Goal: Task Accomplishment & Management: Use online tool/utility

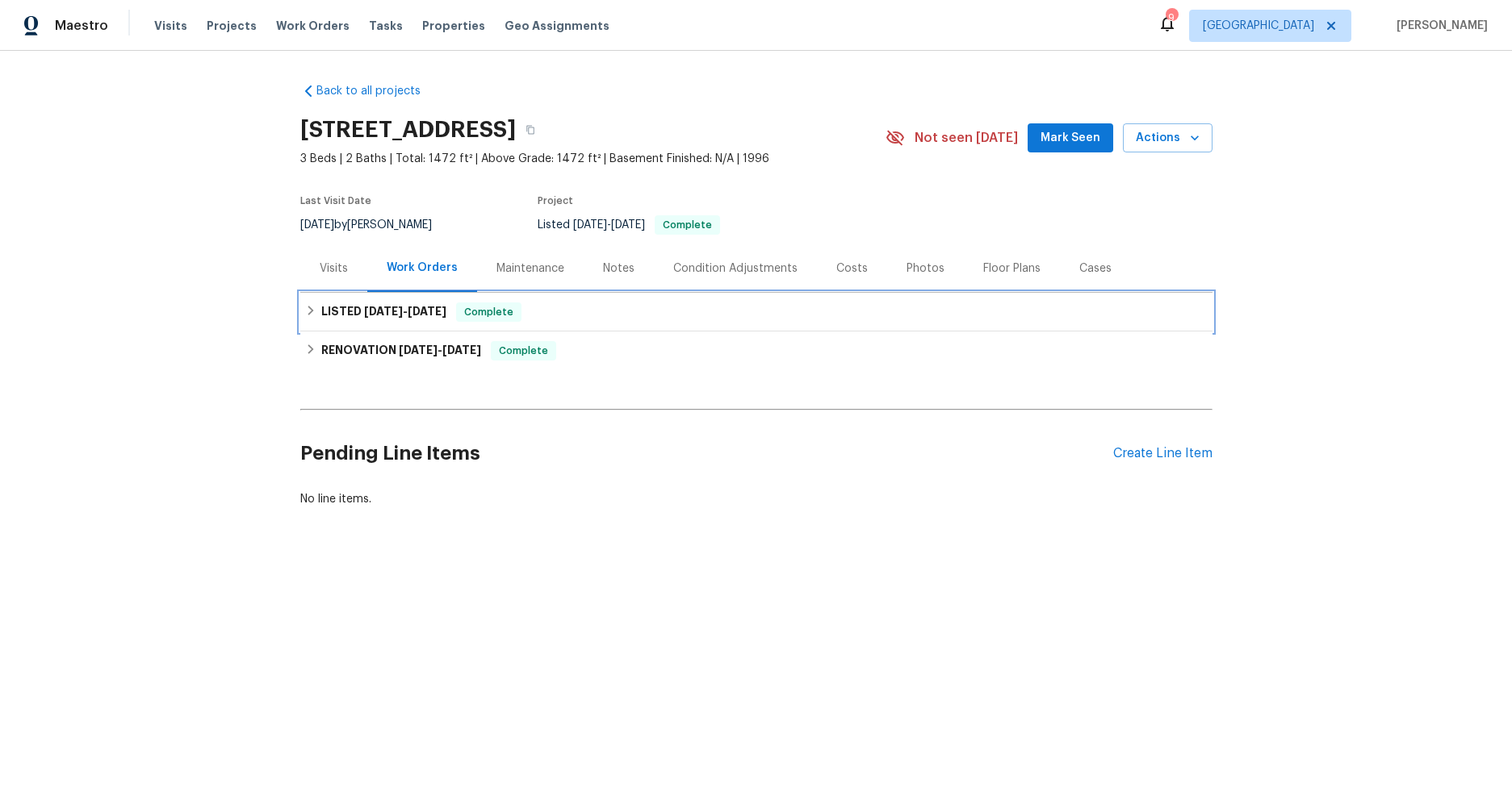
click at [308, 309] on icon at bounding box center [310, 310] width 11 height 11
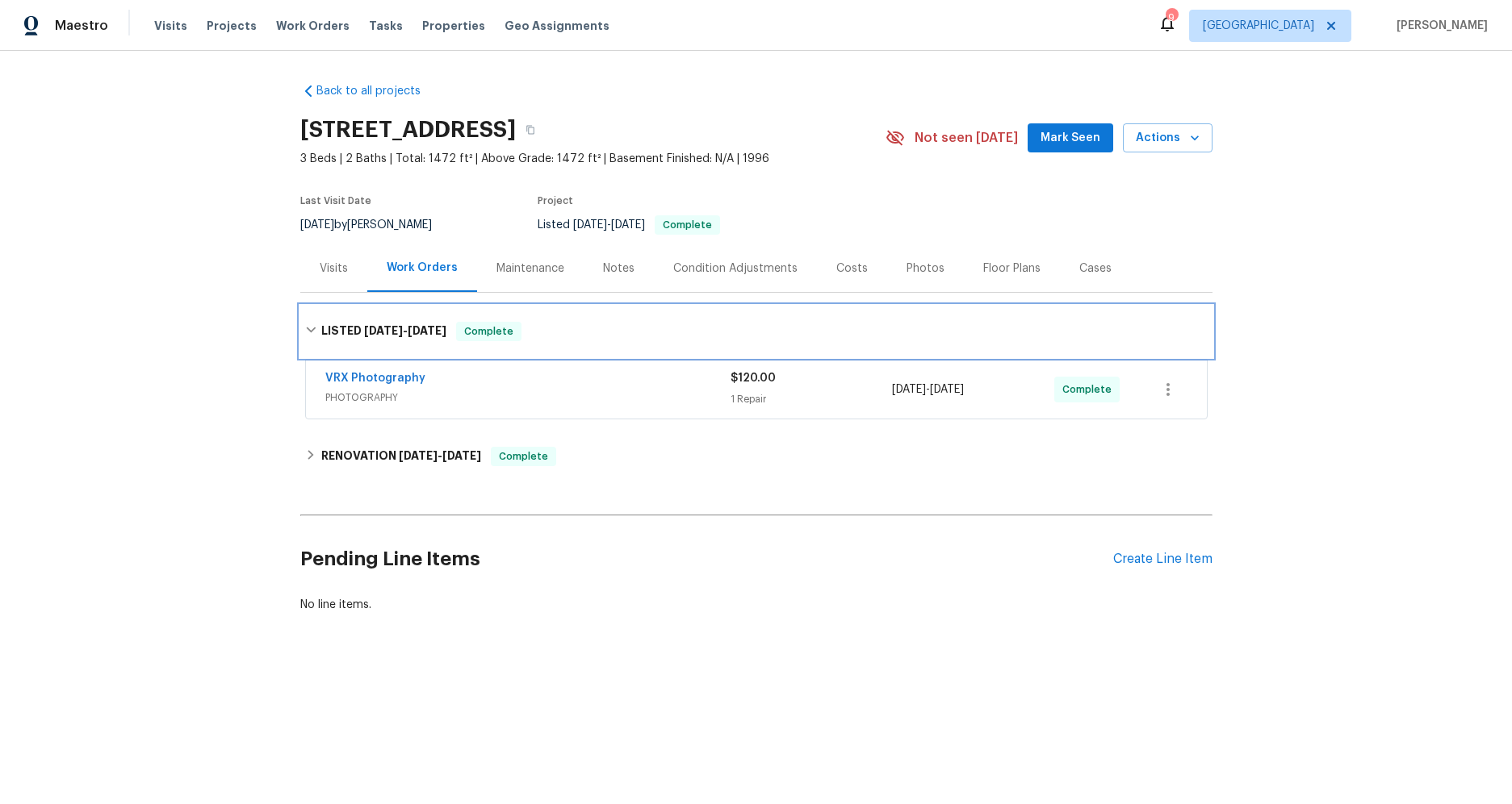
click at [309, 330] on icon at bounding box center [310, 330] width 9 height 6
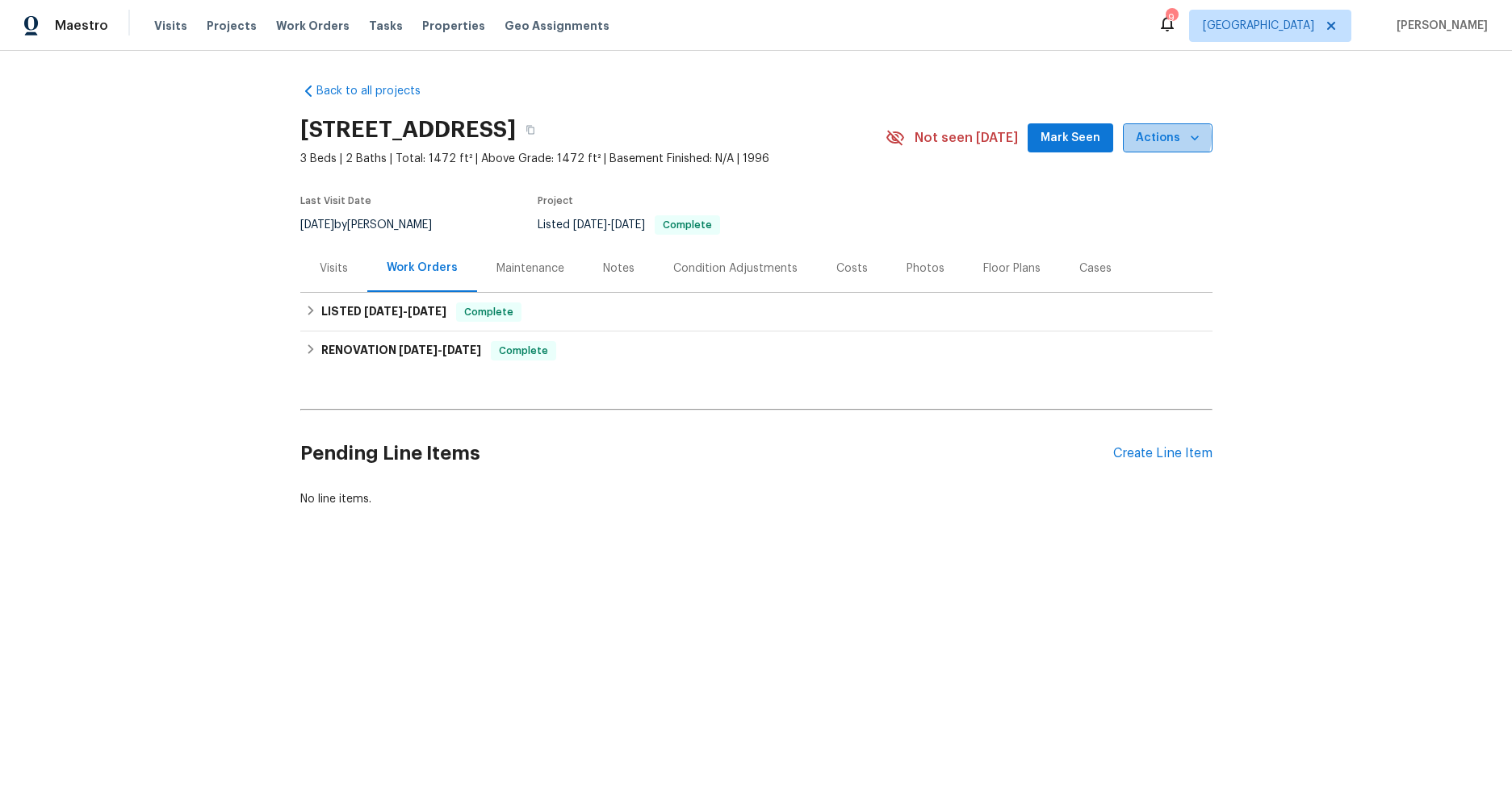
click at [1162, 138] on span "Actions" at bounding box center [1167, 138] width 64 height 20
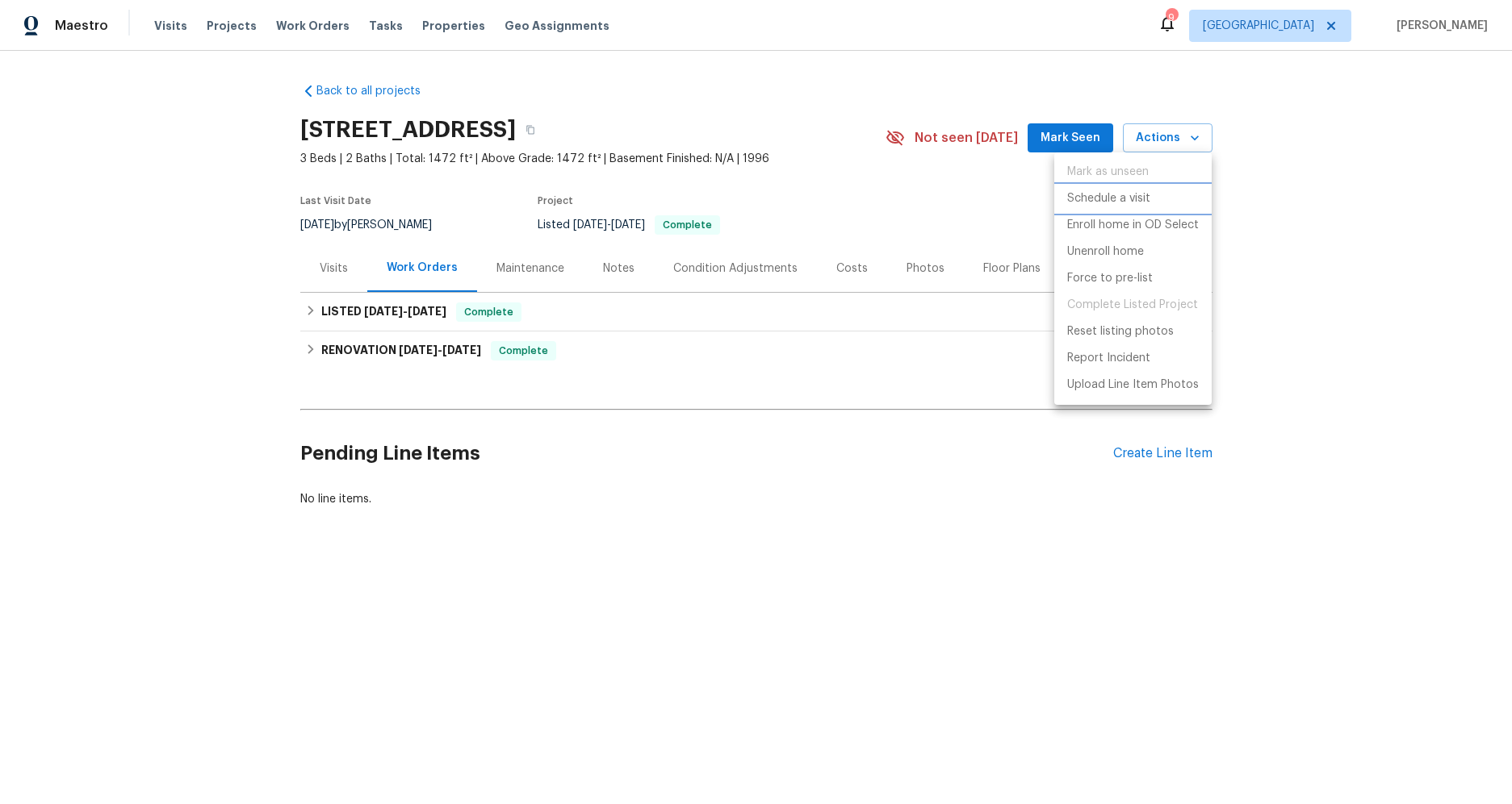
click at [1128, 204] on p "Schedule a visit" at bounding box center [1108, 198] width 83 height 17
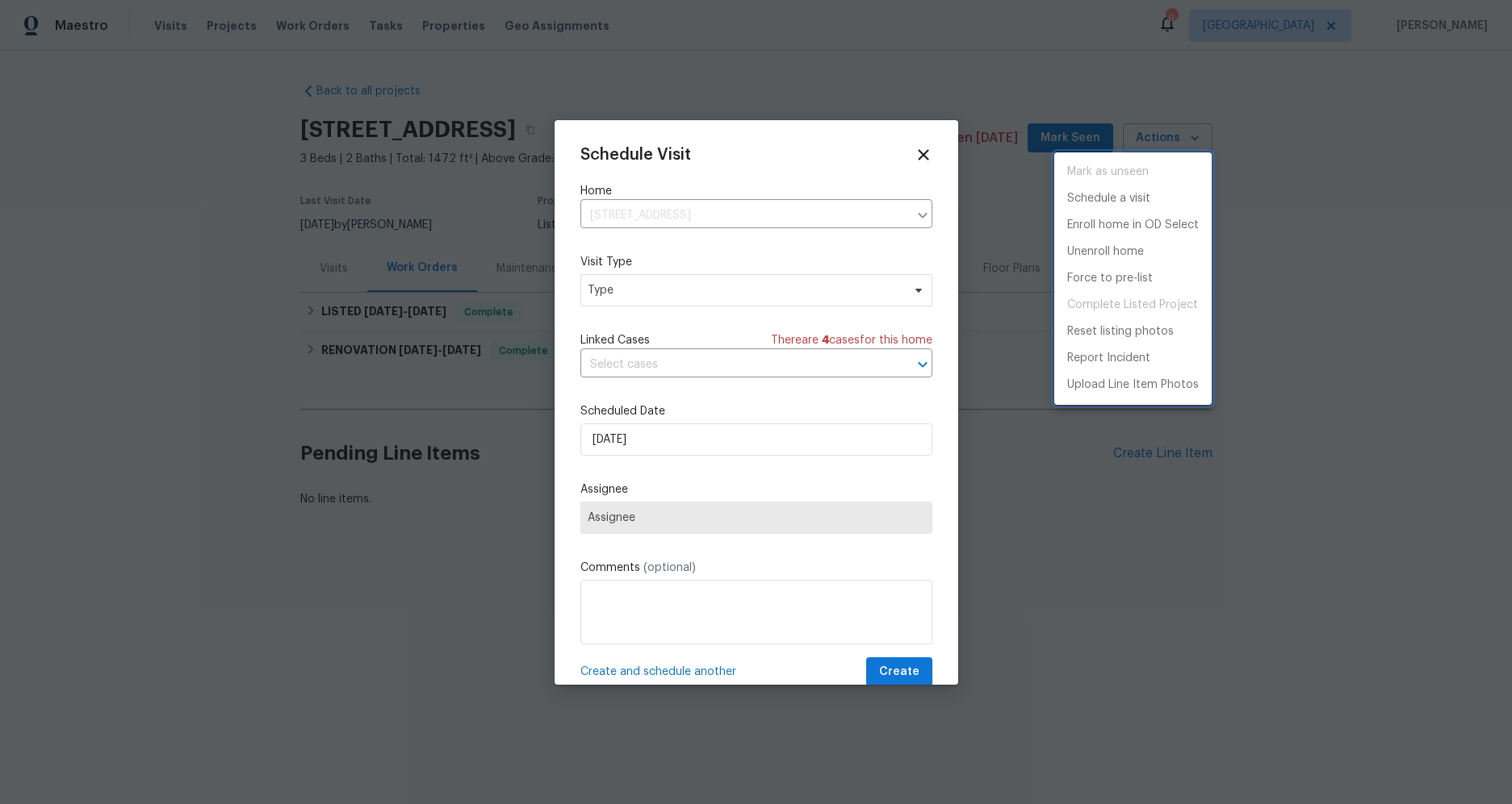
click at [750, 291] on div at bounding box center [756, 402] width 1512 height 804
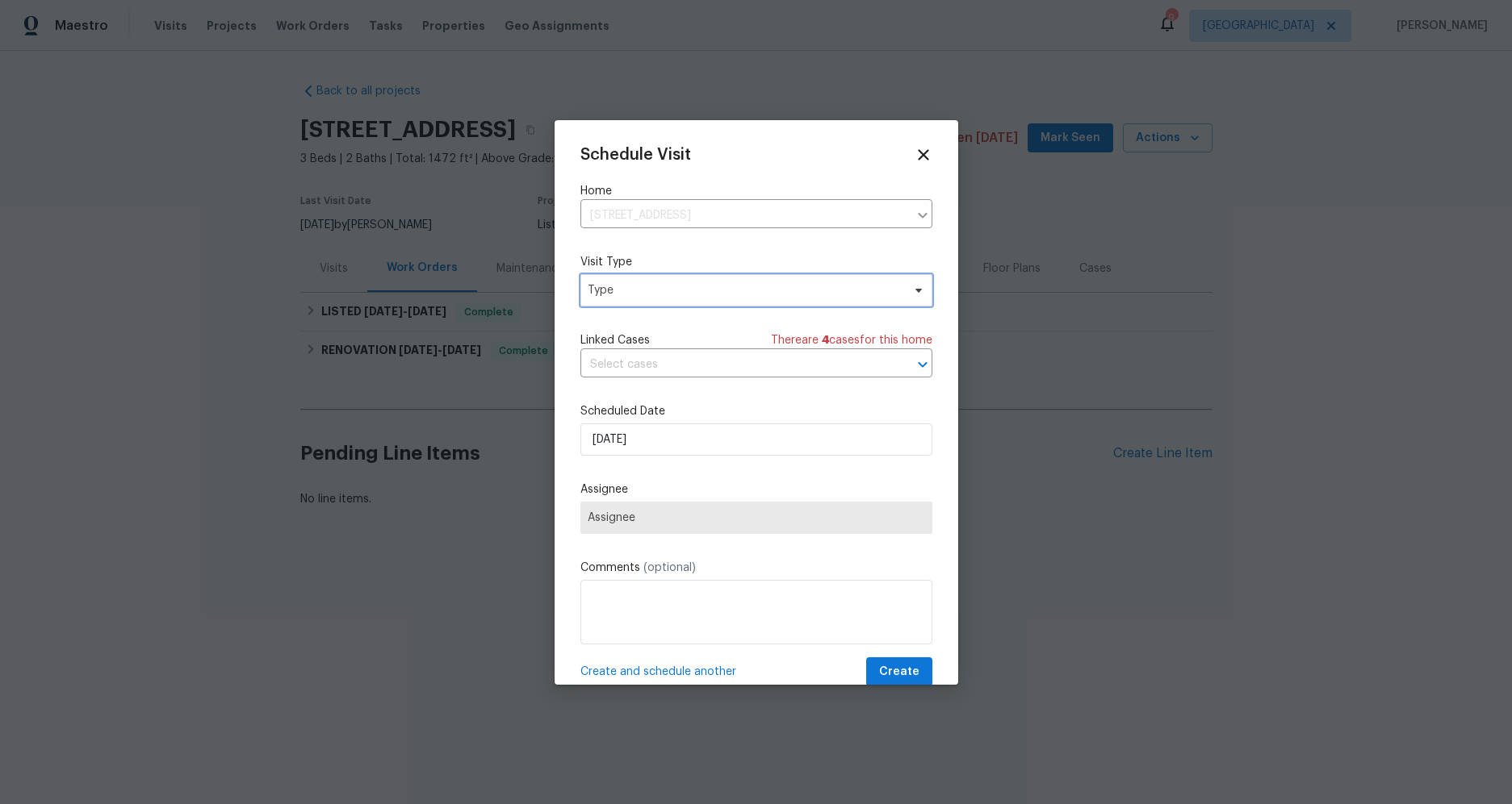
click at [750, 291] on span "Type" at bounding box center [744, 290] width 314 height 16
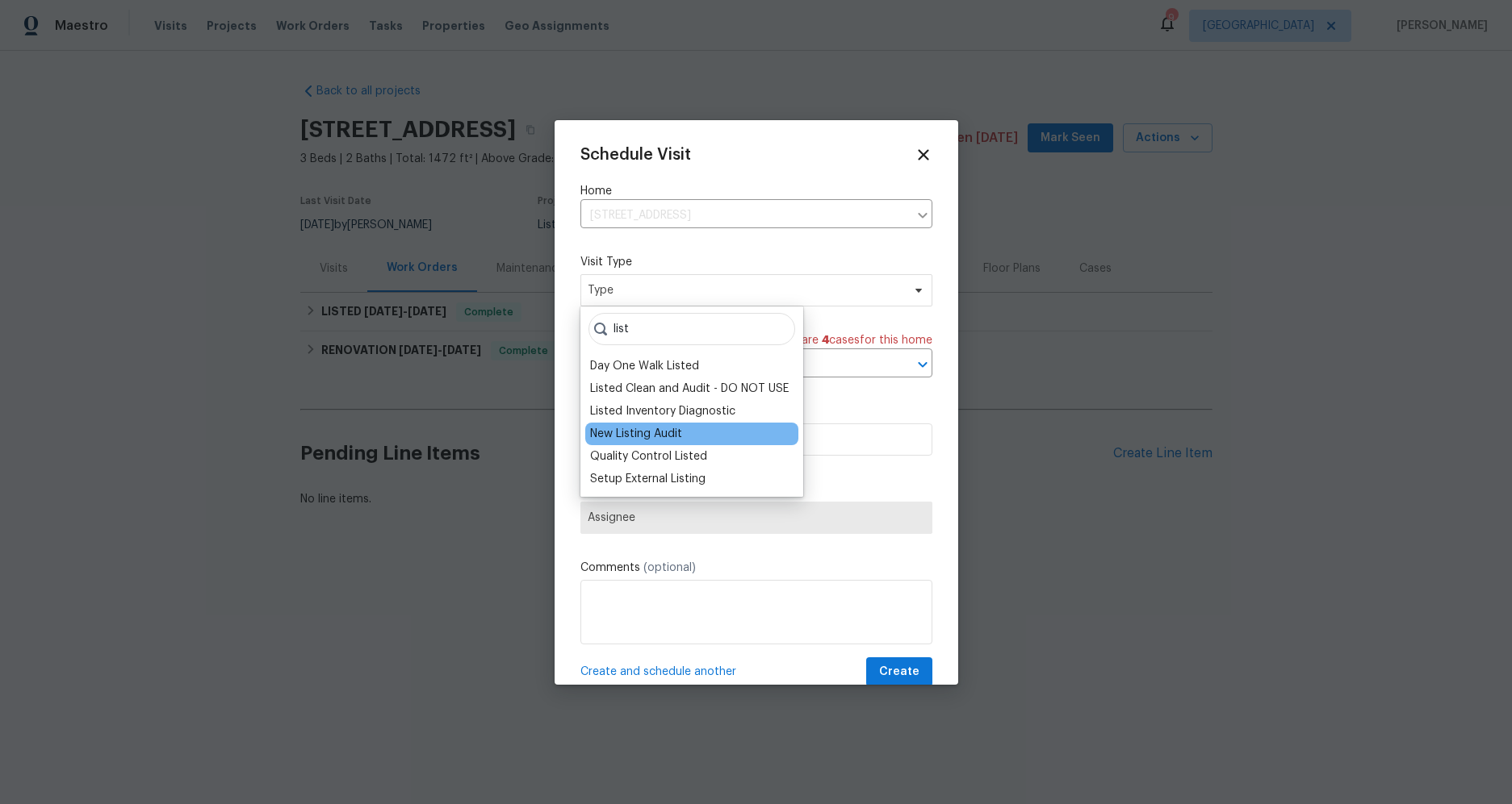
type input "list"
click at [668, 438] on div "New Listing Audit" at bounding box center [636, 433] width 92 height 16
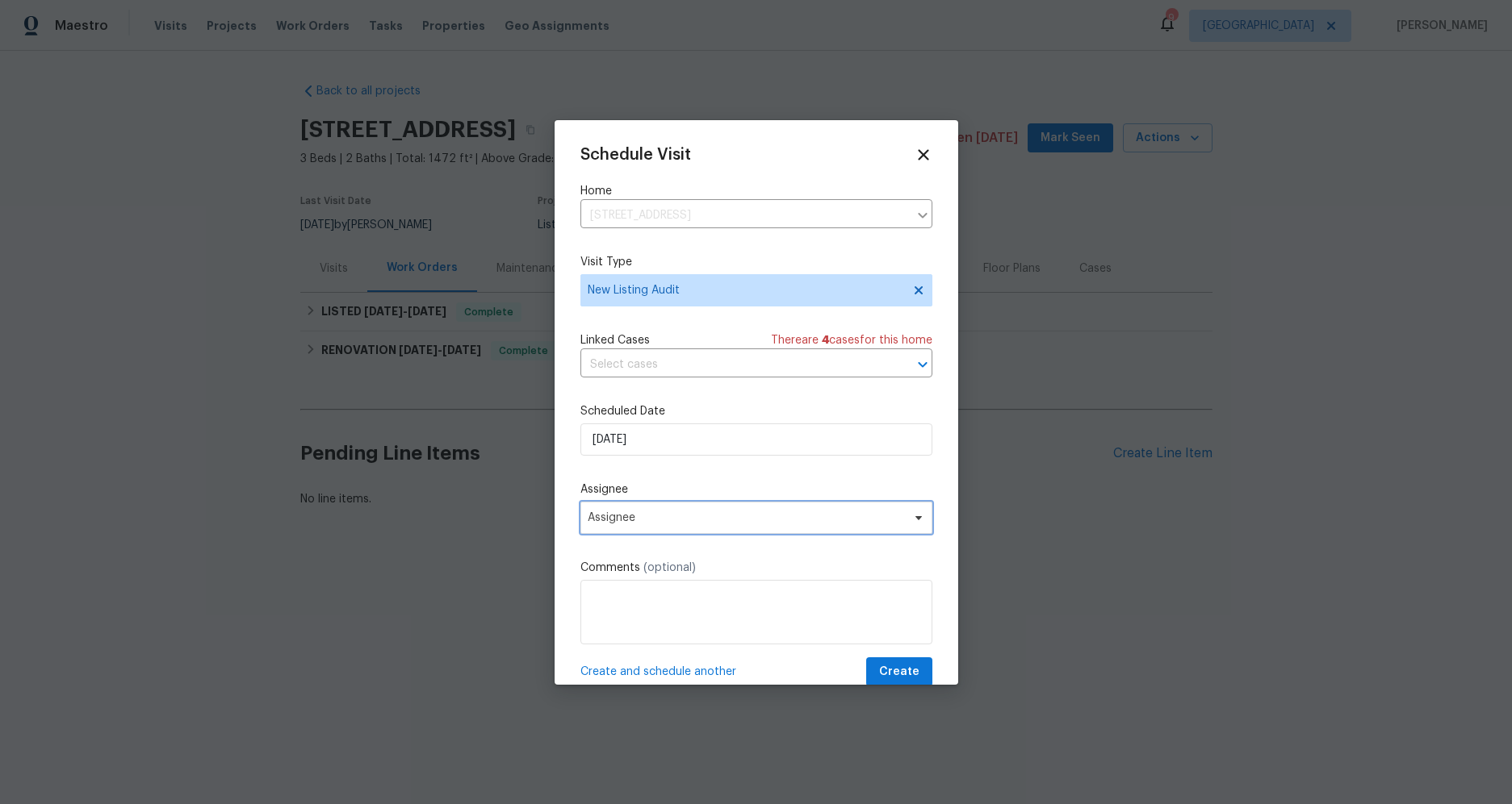
click at [653, 524] on span "Assignee" at bounding box center [745, 518] width 317 height 13
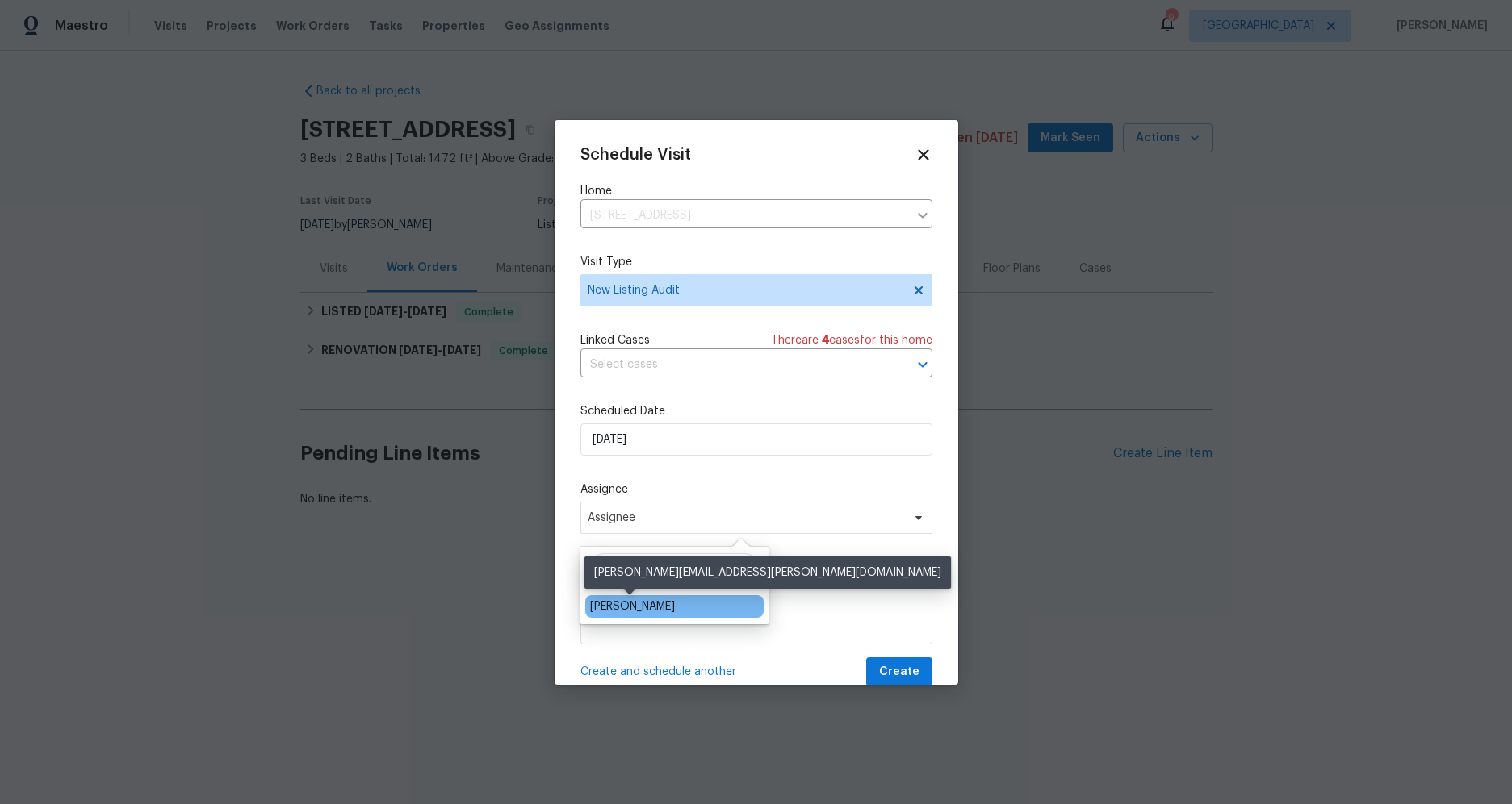
type input "[PERSON_NAME]"
click at [636, 611] on div "[PERSON_NAME]" at bounding box center [633, 606] width 85 height 16
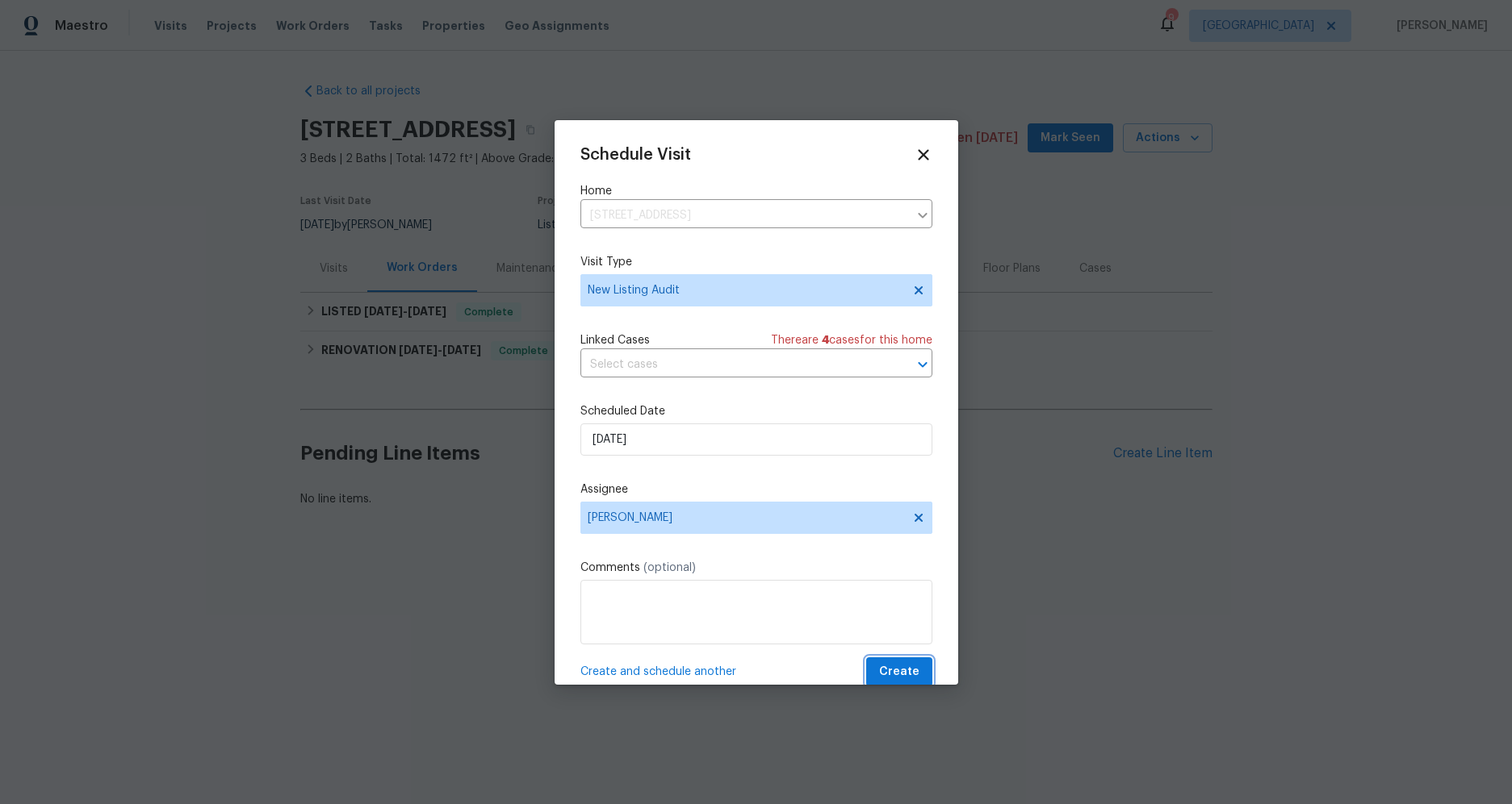
click at [890, 674] on span "Create" at bounding box center [900, 672] width 41 height 20
